Goal: Transaction & Acquisition: Purchase product/service

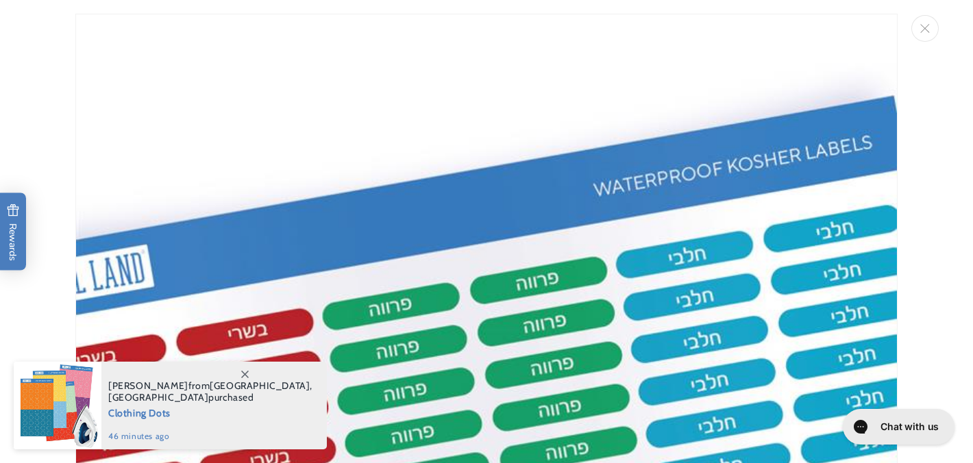
scroll to position [14, 0]
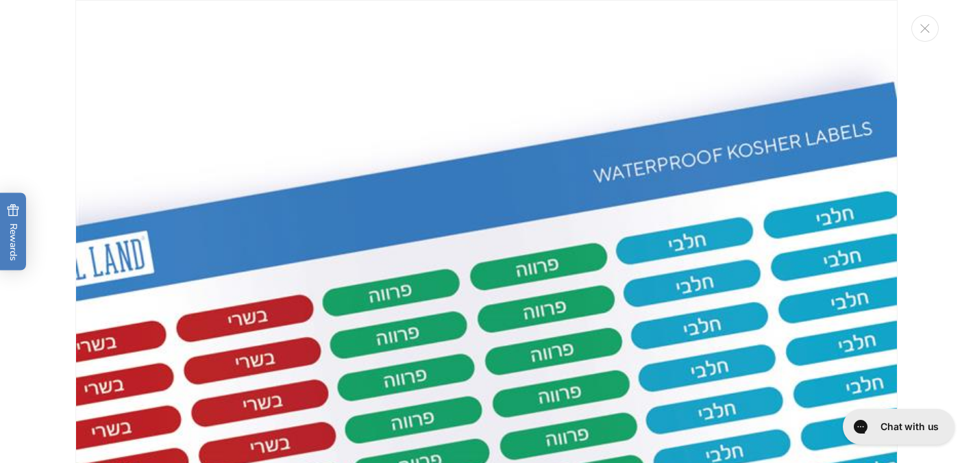
click at [412, 160] on img "Media gallery" at bounding box center [486, 411] width 822 height 822
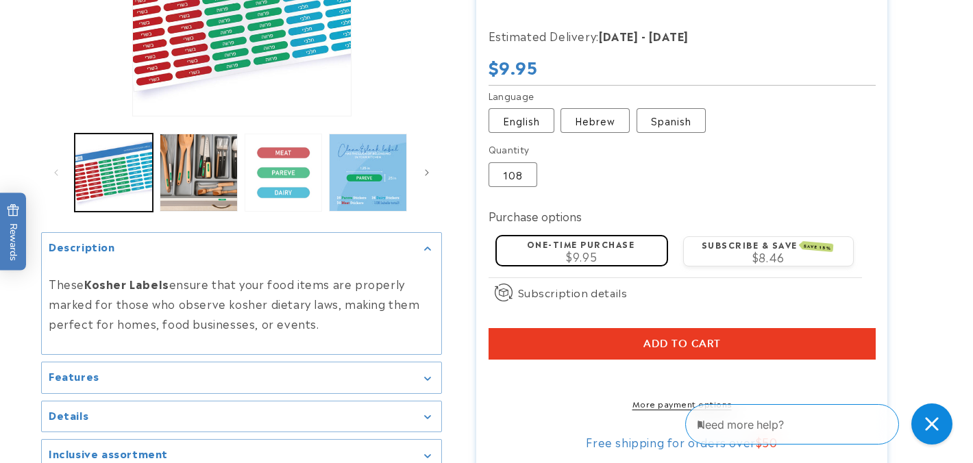
click at [275, 165] on button "Load image 5 in gallery view" at bounding box center [284, 173] width 78 height 78
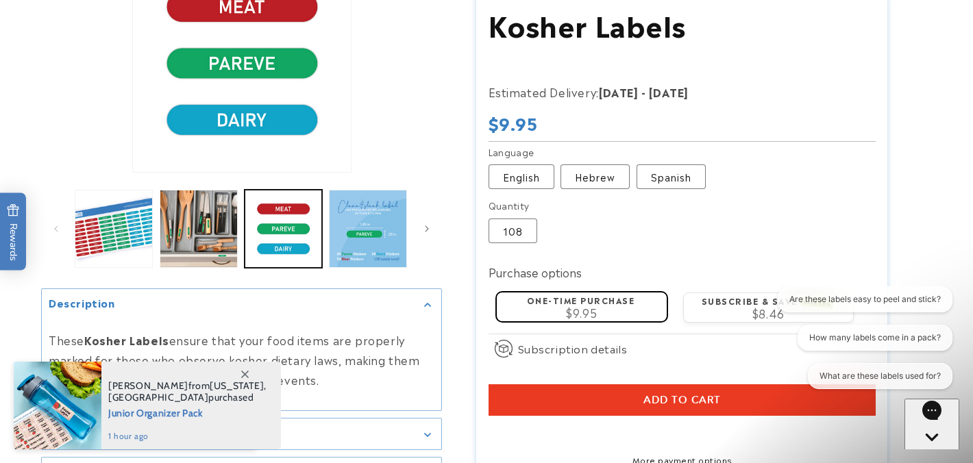
scroll to position [0, 0]
click at [511, 166] on label "English Variant sold out or unavailable" at bounding box center [521, 176] width 66 height 25
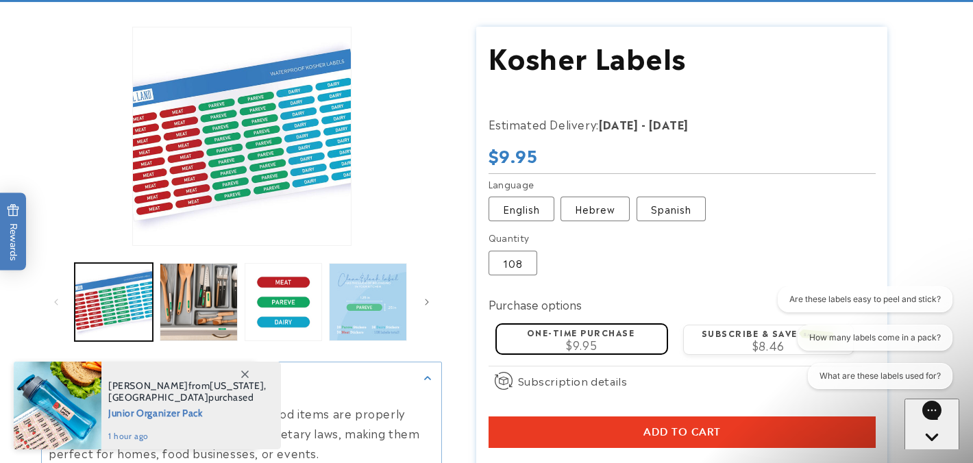
scroll to position [138, 0]
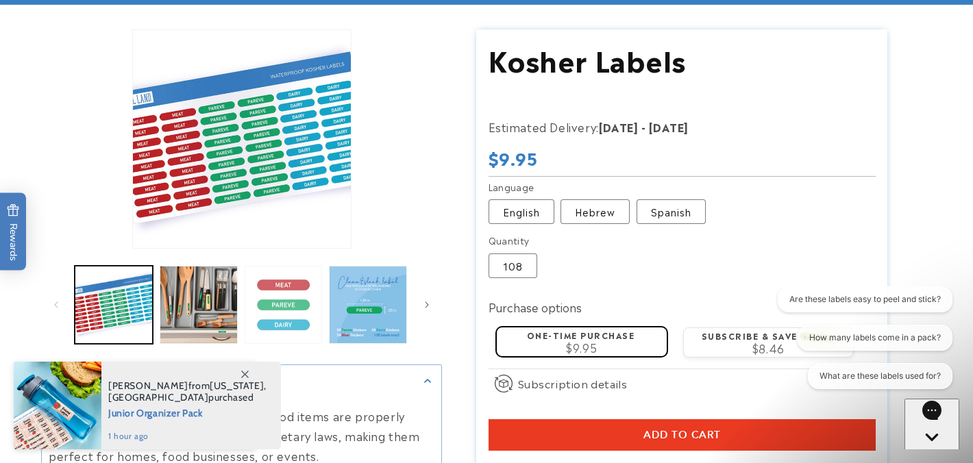
click at [288, 319] on button "Load image 5 in gallery view" at bounding box center [284, 305] width 78 height 78
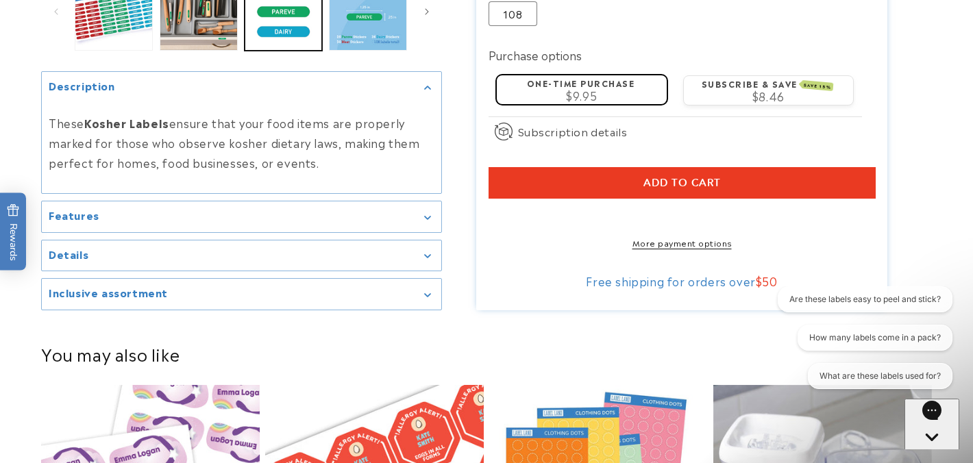
scroll to position [438, 0]
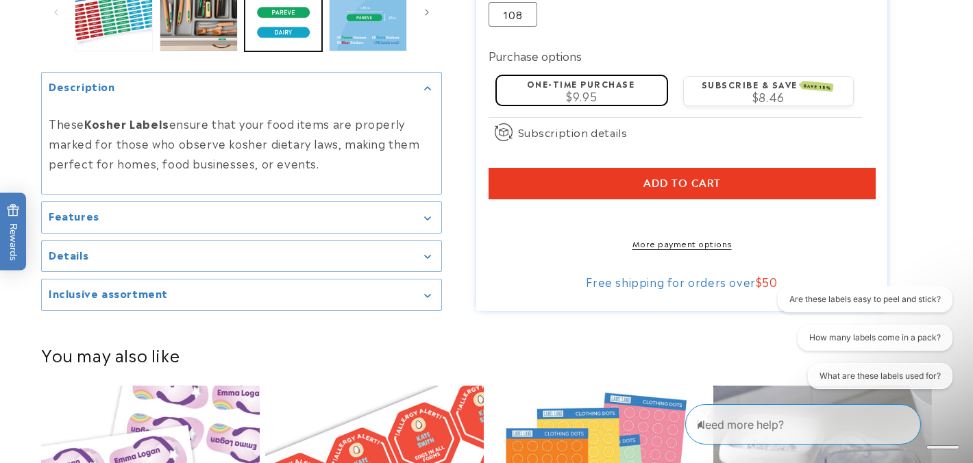
click at [721, 174] on button "Add to cart" at bounding box center [681, 184] width 387 height 32
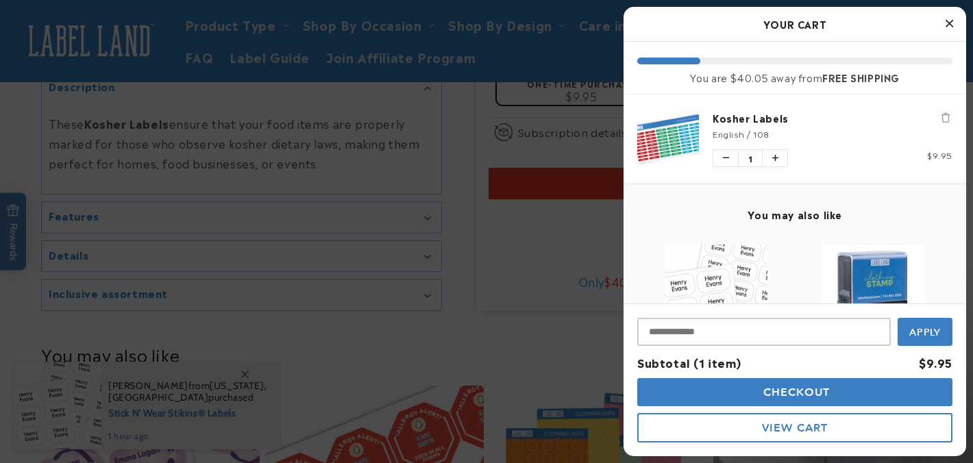
click at [769, 397] on span "Checkout" at bounding box center [795, 392] width 71 height 13
